Goal: Transaction & Acquisition: Purchase product/service

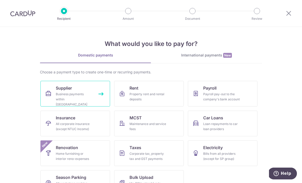
click at [77, 99] on div "Business payments within Singapore" at bounding box center [74, 98] width 37 height 15
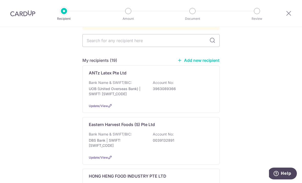
click at [291, 16] on div at bounding box center [289, 13] width 27 height 27
click at [289, 13] on icon at bounding box center [289, 13] width 6 height 6
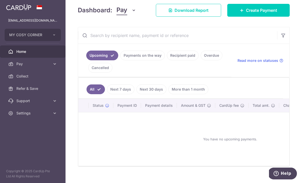
click at [107, 94] on link "Next 7 days" at bounding box center [120, 89] width 27 height 10
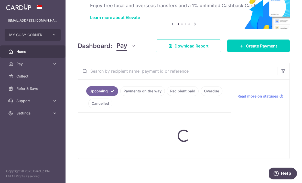
scroll to position [26, 0]
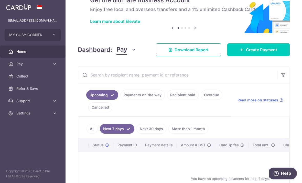
click at [137, 133] on link "Next 30 days" at bounding box center [152, 129] width 30 height 10
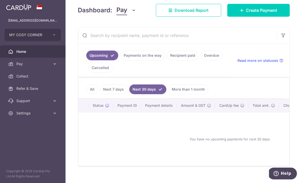
click at [167, 60] on link "Recipient paid" at bounding box center [183, 55] width 32 height 10
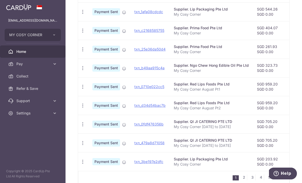
scroll to position [148, 0]
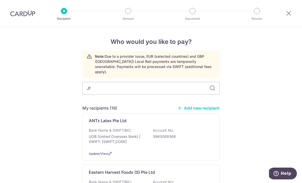
type input "Jfc"
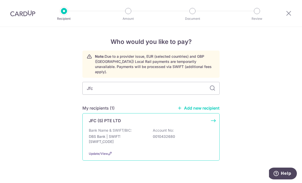
drag, startPoint x: 193, startPoint y: 63, endPoint x: 137, endPoint y: 119, distance: 79.0
click at [0, 0] on html "Recipient Amount Document Review Who would you like to pay? Note: Due to a prov…" at bounding box center [151, 91] width 302 height 183
click at [137, 120] on div "JFC (S) PTE LTD" at bounding box center [148, 120] width 118 height 6
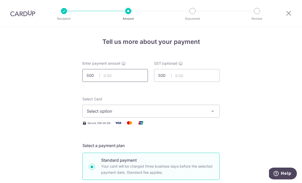
click at [126, 80] on input "text" at bounding box center [115, 75] width 66 height 13
type input "146.93"
click at [144, 116] on button "Select option" at bounding box center [150, 110] width 137 height 13
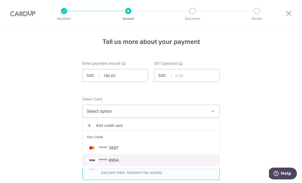
click at [136, 162] on span "**** 8994" at bounding box center [151, 160] width 129 height 6
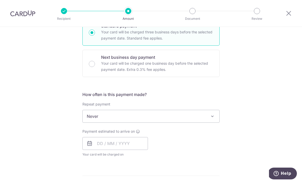
scroll to position [148, 0]
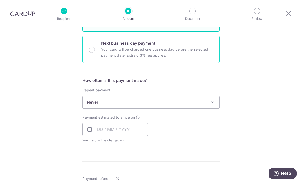
click at [154, 50] on p "Your card will be charged one business day before the selected payment date. Ex…" at bounding box center [157, 52] width 112 height 12
click at [95, 50] on input "Next business day payment Your card will be charged one business day before the…" at bounding box center [92, 50] width 6 height 6
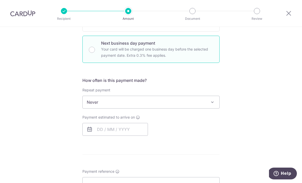
radio input "false"
radio input "true"
click at [135, 130] on input "text" at bounding box center [115, 129] width 66 height 13
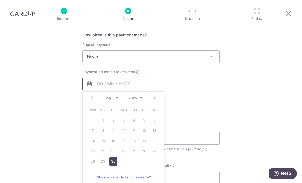
scroll to position [214, 0]
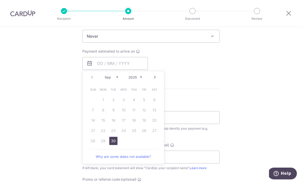
click at [114, 143] on link "30" at bounding box center [113, 141] width 8 height 8
type input "30/09/2025"
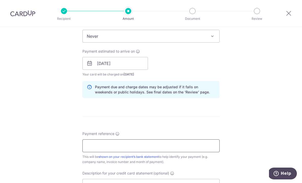
click at [166, 147] on input "Payment reference" at bounding box center [150, 145] width 137 height 13
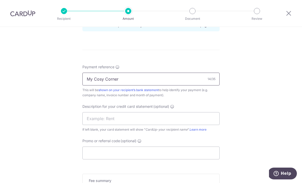
scroll to position [287, 0]
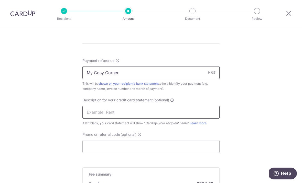
type input "My Cosy Corner"
click at [196, 115] on input "text" at bounding box center [150, 112] width 137 height 13
type input "Japanese"
click at [193, 149] on input "Promo or referral code (optional)" at bounding box center [150, 146] width 137 height 13
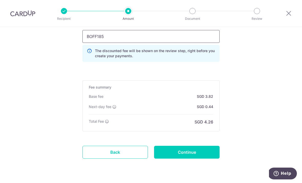
scroll to position [396, 0]
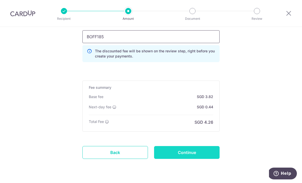
type input "BOFF185"
click at [206, 153] on input "Continue" at bounding box center [187, 152] width 66 height 13
type input "Create Schedule"
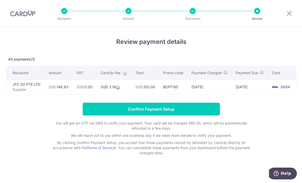
click at [167, 113] on input "Confirm Payment Setup" at bounding box center [151, 108] width 137 height 13
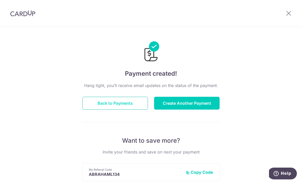
click at [125, 106] on button "Back to Payments" at bounding box center [115, 103] width 66 height 13
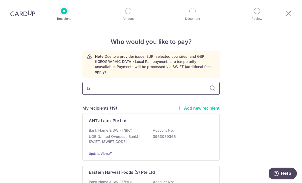
type input "Lip"
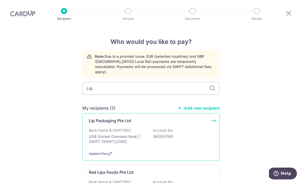
click at [110, 121] on div "Lip Packaging Pte Ltd Bank Name & SWIFT/BIC: UOB (United Overseas Bank) | SWIFT…" at bounding box center [150, 136] width 137 height 47
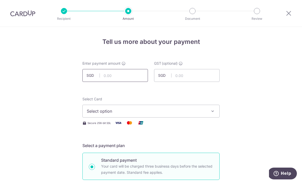
click at [116, 74] on input "text" at bounding box center [115, 75] width 66 height 13
type input "249.88"
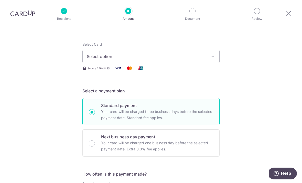
scroll to position [56, 0]
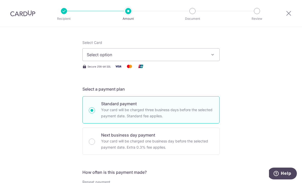
click at [213, 61] on button "Select option" at bounding box center [150, 54] width 137 height 13
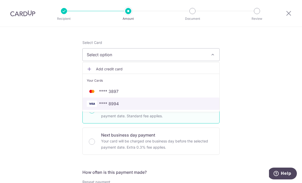
click at [159, 109] on link "**** 8994" at bounding box center [151, 103] width 137 height 12
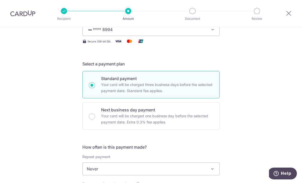
scroll to position [88, 0]
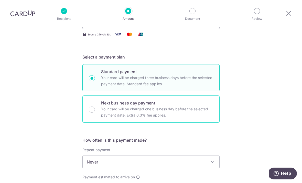
click at [178, 111] on p "Your card will be charged one business day before the selected payment date. Ex…" at bounding box center [157, 112] width 112 height 12
click at [95, 111] on input "Next business day payment Your card will be charged one business day before the…" at bounding box center [92, 109] width 6 height 6
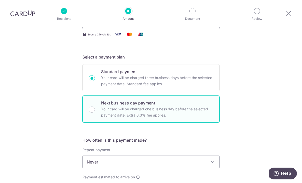
radio input "false"
radio input "true"
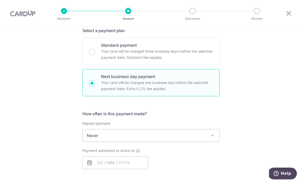
scroll to position [122, 0]
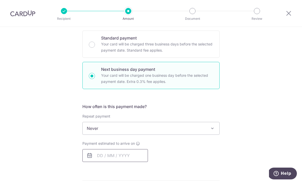
click at [135, 155] on input "text" at bounding box center [115, 155] width 66 height 13
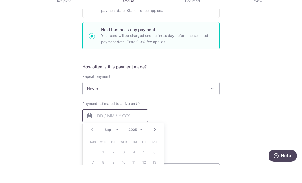
scroll to position [169, 0]
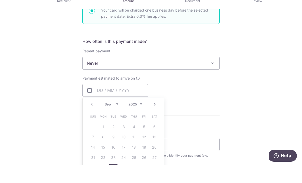
click at [114, 181] on link "30" at bounding box center [113, 185] width 8 height 8
type input "30/09/2025"
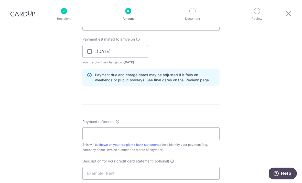
scroll to position [226, 0]
click at [176, 127] on input "Payment reference" at bounding box center [150, 133] width 137 height 13
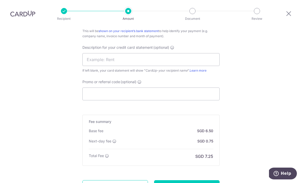
scroll to position [346, 0]
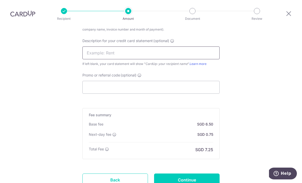
type input "My Cosy Corner"
click at [206, 46] on input "text" at bounding box center [150, 52] width 137 height 13
type input "Lip Packaging"
click at [208, 81] on input "Promo or referral code (optional)" at bounding box center [150, 87] width 137 height 13
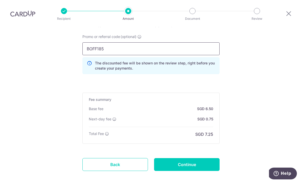
scroll to position [385, 0]
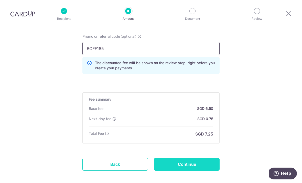
type input "BOFF185"
click at [201, 158] on input "Continue" at bounding box center [187, 164] width 66 height 13
type input "Create Schedule"
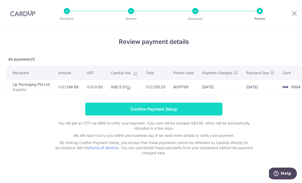
click at [124, 107] on input "Confirm Payment Setup" at bounding box center [153, 108] width 137 height 13
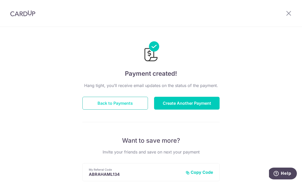
click at [134, 106] on button "Back to Payments" at bounding box center [115, 103] width 66 height 13
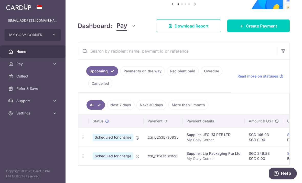
scroll to position [56, 0]
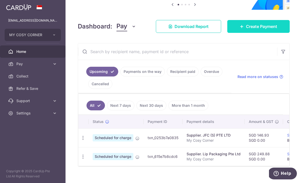
click at [247, 29] on span "Create Payment" at bounding box center [261, 26] width 31 height 6
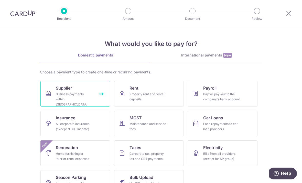
click at [90, 91] on link "Supplier Business payments within [GEOGRAPHIC_DATA]" at bounding box center [75, 94] width 70 height 26
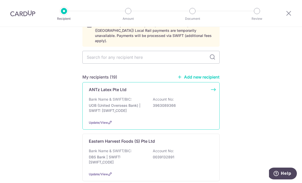
scroll to position [36, 0]
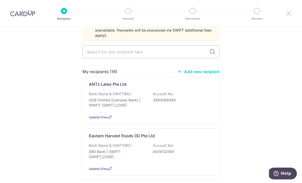
click at [289, 16] on icon at bounding box center [289, 13] width 6 height 6
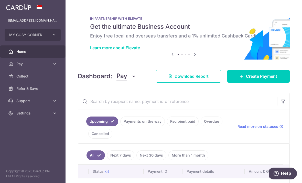
click at [167, 126] on link "Recipient paid" at bounding box center [183, 121] width 32 height 10
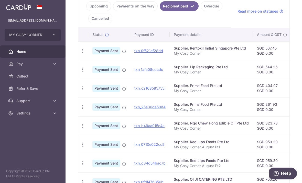
scroll to position [115, 0]
click at [113, 11] on link "Payments on the way" at bounding box center [135, 7] width 45 height 10
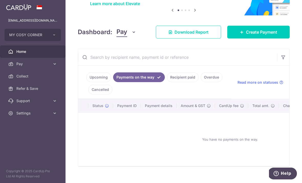
scroll to position [44, 0]
click at [167, 82] on link "Recipient paid" at bounding box center [183, 77] width 32 height 10
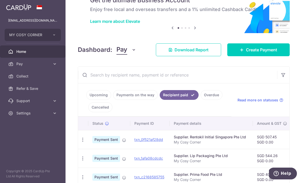
click at [86, 100] on link "Upcoming" at bounding box center [98, 95] width 25 height 10
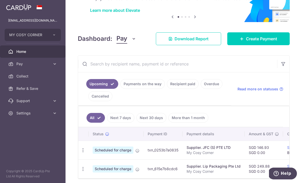
scroll to position [37, 0]
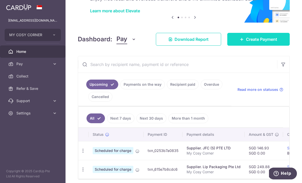
click at [252, 42] on span "Create Payment" at bounding box center [261, 39] width 31 height 6
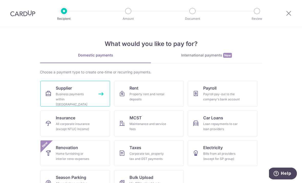
click at [105, 92] on link "Supplier Business payments within [GEOGRAPHIC_DATA]" at bounding box center [75, 94] width 70 height 26
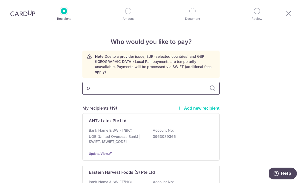
type input "[PERSON_NAME]"
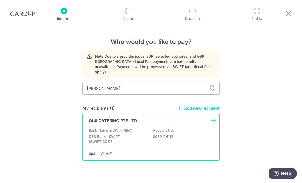
click at [107, 128] on p "Bank Name & SWIFT/BIC:" at bounding box center [110, 130] width 43 height 5
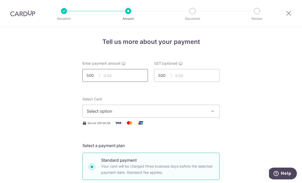
click at [127, 77] on input "text" at bounding box center [115, 75] width 66 height 13
type input "747.20"
click at [146, 109] on button "Select option" at bounding box center [150, 110] width 137 height 13
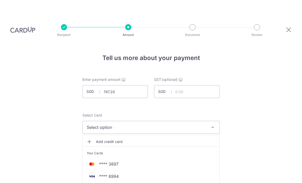
scroll to position [16, 0]
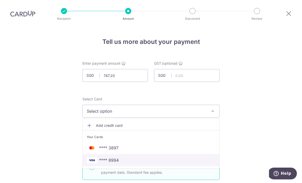
click at [131, 157] on span "**** 8994" at bounding box center [151, 160] width 129 height 6
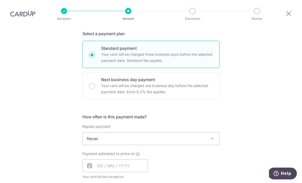
scroll to position [112, 0]
click at [134, 159] on div at bounding box center [115, 165] width 66 height 13
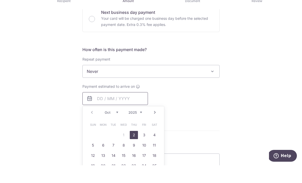
scroll to position [180, 0]
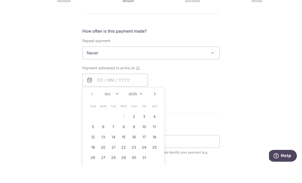
click at [204, 83] on div "Payment estimated to arrive on Prev Next Oct Nov [DATE] 2026 2027 2028 2029 203…" at bounding box center [150, 97] width 143 height 28
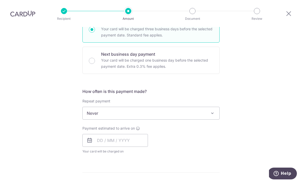
scroll to position [136, 0]
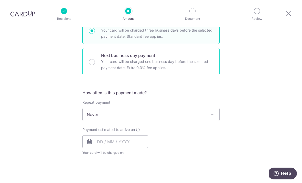
click at [123, 58] on p "Your card will be charged one business day before the selected payment date. Ex…" at bounding box center [157, 64] width 112 height 12
click at [95, 59] on input "Next business day payment Your card will be charged one business day before the…" at bounding box center [92, 62] width 6 height 6
radio input "false"
radio input "true"
click at [120, 135] on input "text" at bounding box center [115, 141] width 66 height 13
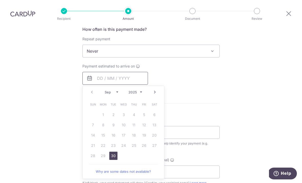
scroll to position [200, 0]
click at [113, 150] on td "30" at bounding box center [113, 155] width 10 height 10
type input "[DATE]"
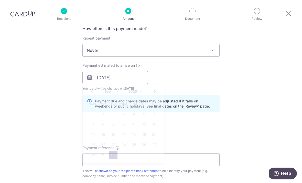
click at [114, 137] on form "Enter payment amount SGD 747.20 747.20 GST (optional) SGD Select Card **** 8994…" at bounding box center [150, 104] width 137 height 486
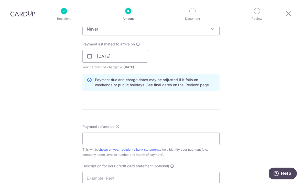
scroll to position [221, 0]
click at [121, 132] on input "Payment reference" at bounding box center [150, 138] width 137 height 13
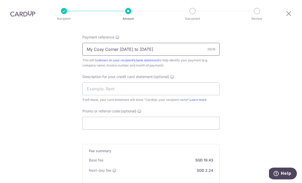
scroll to position [311, 0]
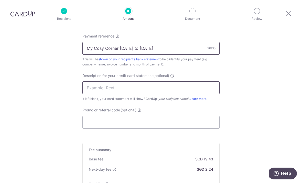
type input "My Cosy Corner 8 to 13 Sep"
click at [204, 81] on input "text" at bounding box center [150, 87] width 137 height 13
type input "Qiji"
click at [198, 116] on input "Promo or referral code (optional)" at bounding box center [150, 122] width 137 height 13
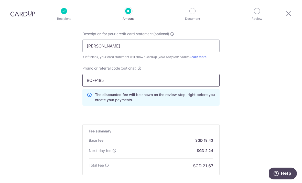
scroll to position [384, 0]
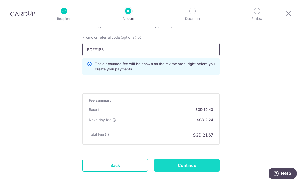
type input "BOFF185"
click at [203, 159] on input "Continue" at bounding box center [187, 165] width 66 height 13
type input "Create Schedule"
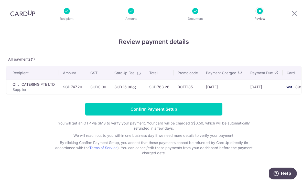
click at [189, 109] on input "Confirm Payment Setup" at bounding box center [153, 108] width 137 height 13
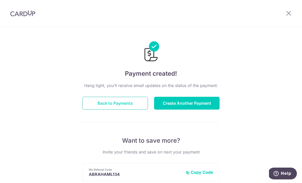
click at [117, 109] on button "Back to Payments" at bounding box center [115, 103] width 66 height 13
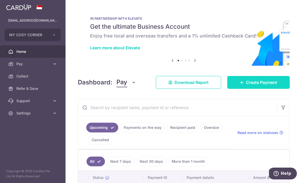
click at [257, 85] on span "Create Payment" at bounding box center [261, 82] width 31 height 6
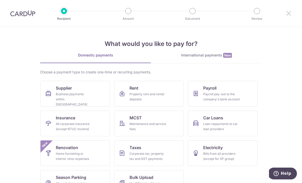
click at [289, 13] on icon at bounding box center [289, 13] width 6 height 6
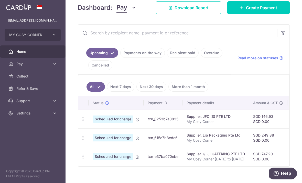
click at [167, 58] on link "Recipient paid" at bounding box center [183, 53] width 32 height 10
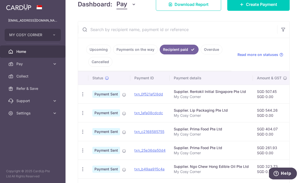
scroll to position [71, 0]
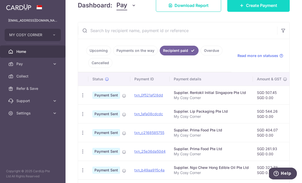
click at [274, 8] on span "Create Payment" at bounding box center [261, 5] width 31 height 6
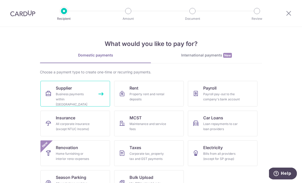
click at [74, 92] on div "Business payments within Singapore" at bounding box center [74, 98] width 37 height 15
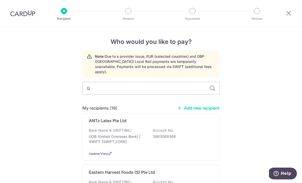
type input "[PERSON_NAME]"
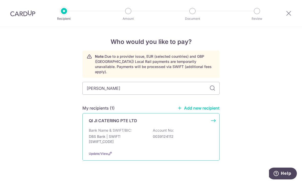
click at [109, 120] on p "QI JI CATERING PTE LTD" at bounding box center [113, 120] width 48 height 6
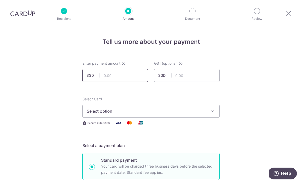
click at [116, 81] on input "text" at bounding box center [115, 75] width 66 height 13
type input "696.20"
click at [114, 117] on button "Select option" at bounding box center [150, 110] width 137 height 13
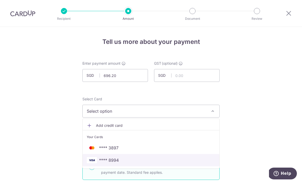
click at [110, 158] on link "**** 8994" at bounding box center [151, 160] width 137 height 12
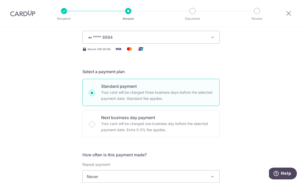
scroll to position [75, 0]
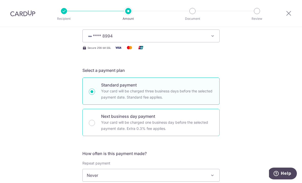
click at [178, 123] on p "Your card will be charged one business day before the selected payment date. Ex…" at bounding box center [157, 125] width 112 height 12
click at [95, 123] on input "Next business day payment Your card will be charged one business day before the…" at bounding box center [92, 123] width 6 height 6
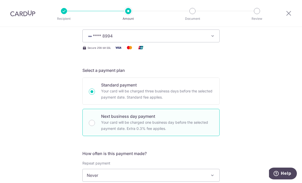
radio input "false"
radio input "true"
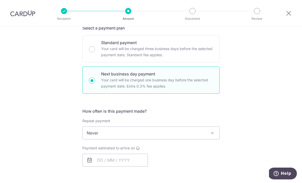
scroll to position [150, 0]
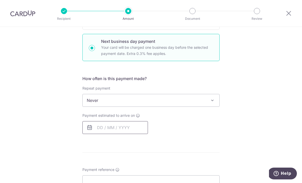
click at [137, 132] on input "text" at bounding box center [115, 127] width 66 height 13
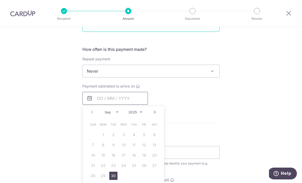
scroll to position [218, 0]
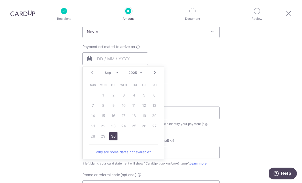
click at [114, 137] on link "30" at bounding box center [113, 136] width 8 height 8
type input "[DATE]"
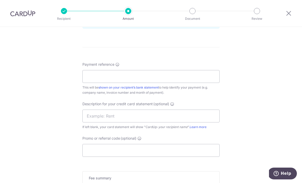
scroll to position [282, 0]
click at [182, 80] on input "Payment reference" at bounding box center [150, 77] width 137 height 13
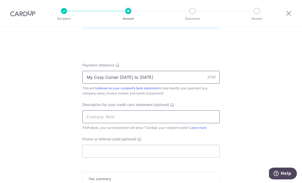
type input "My Cosy Corner [DATE] to [DATE]"
click at [192, 121] on input "text" at bounding box center [150, 116] width 137 height 13
type input "Qiji"
click at [177, 154] on input "Promo or referral code (optional)" at bounding box center [150, 150] width 137 height 13
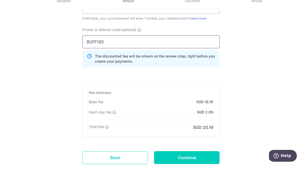
scroll to position [372, 0]
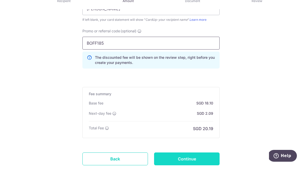
type input "BOFF185"
click at [204, 170] on input "Continue" at bounding box center [187, 176] width 66 height 13
type input "Create Schedule"
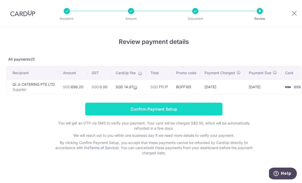
click at [202, 112] on input "Confirm Payment Setup" at bounding box center [153, 108] width 137 height 13
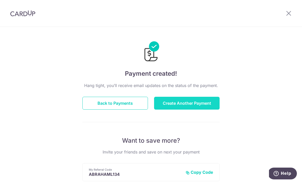
click at [207, 105] on button "Create Another Payment" at bounding box center [187, 103] width 66 height 13
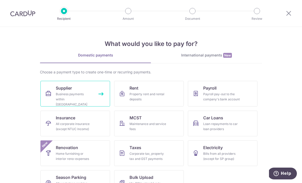
click at [87, 95] on div "Business payments within [GEOGRAPHIC_DATA]" at bounding box center [74, 98] width 37 height 15
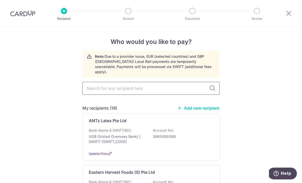
click at [171, 84] on input "text" at bounding box center [150, 88] width 137 height 13
type input "[PERSON_NAME]"
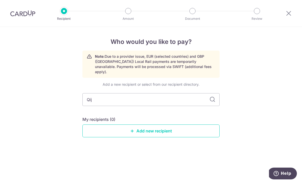
type input "[PERSON_NAME]"
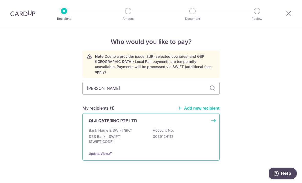
click at [138, 128] on div "Bank Name & SWIFT/BIC: DBS Bank | SWIFT: DBSSSGSGXXX Account No: 0039124112" at bounding box center [151, 137] width 124 height 19
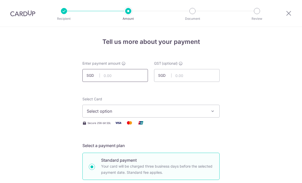
click at [136, 81] on input "text" at bounding box center [115, 75] width 66 height 13
click at [196, 175] on p "Your card will be charged three business days before the selected payment date.…" at bounding box center [157, 169] width 112 height 12
click at [95, 170] on input "Standard payment Your card will be charged three business days before the selec…" at bounding box center [92, 166] width 6 height 6
type input "6.00"
radio input "true"
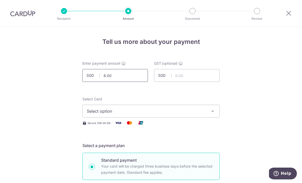
click at [121, 75] on input "6.00" at bounding box center [115, 75] width 66 height 13
type input "696.20"
click at [116, 114] on span "Select option" at bounding box center [146, 111] width 119 height 6
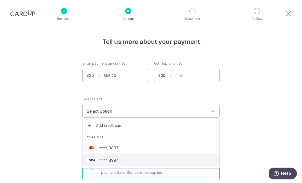
click at [114, 159] on link "**** 8994" at bounding box center [151, 160] width 137 height 12
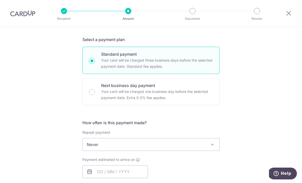
scroll to position [115, 0]
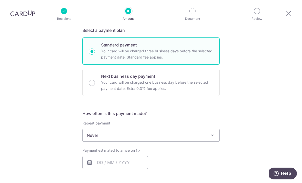
click at [115, 157] on div "Payment estimated to arrive on Your card will be charged on for the first payme…" at bounding box center [115, 158] width 66 height 21
click at [114, 182] on html "Recipient Amount Document Review Tell us more about your payment Enter payment …" at bounding box center [151, 91] width 302 height 183
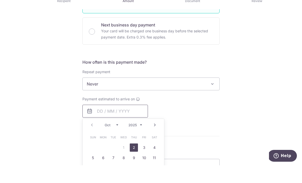
scroll to position [183, 0]
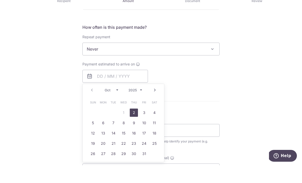
click at [134, 126] on link "2" at bounding box center [134, 130] width 8 height 8
type input "[DATE]"
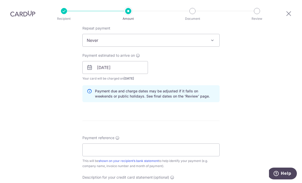
scroll to position [209, 0]
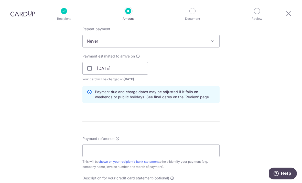
click at [171, 136] on div "Payment reference This will be shown on your recipient’s bank statement to help…" at bounding box center [150, 152] width 137 height 33
click at [178, 144] on input "Payment reference" at bounding box center [150, 150] width 137 height 13
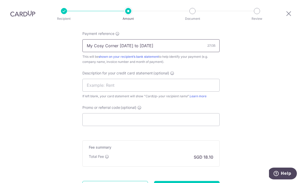
scroll to position [315, 0]
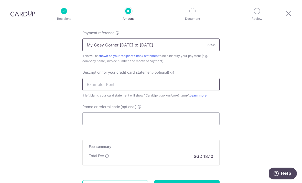
type input "My Cosy Corner 22 to 26 Sep"
click at [197, 78] on input "text" at bounding box center [150, 84] width 137 height 13
type input "Qiji"
click at [192, 112] on input "Promo or referral code (optional)" at bounding box center [150, 118] width 137 height 13
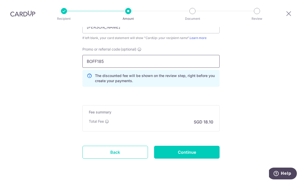
scroll to position [372, 0]
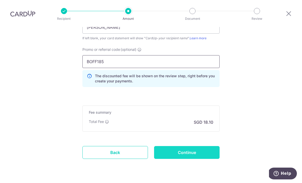
type input "BOFF185"
click at [206, 146] on input "Continue" at bounding box center [187, 152] width 66 height 13
type input "Create Schedule"
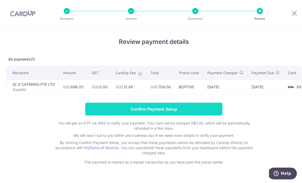
click at [174, 111] on input "Confirm Payment Setup" at bounding box center [153, 108] width 137 height 13
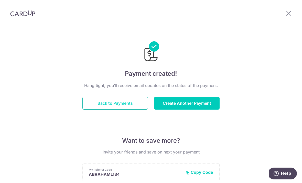
click at [145, 102] on button "Back to Payments" at bounding box center [115, 103] width 66 height 13
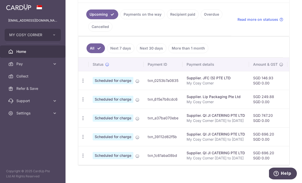
scroll to position [112, 0]
